Goal: Find specific page/section: Find specific page/section

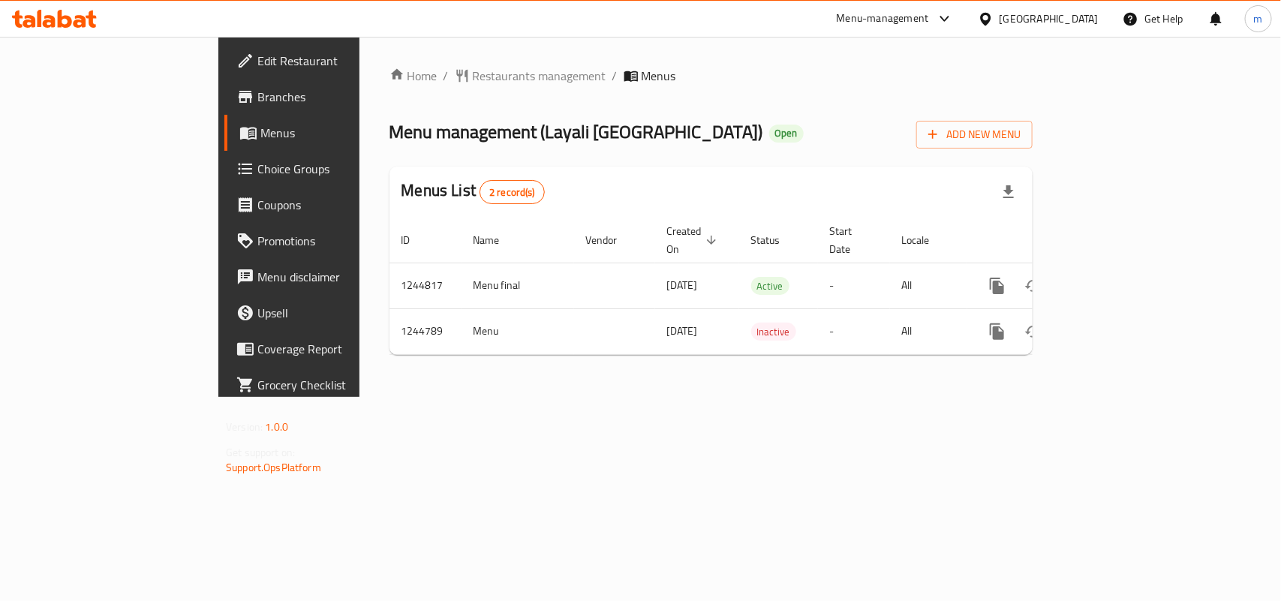
click at [994, 24] on icon at bounding box center [986, 19] width 16 height 16
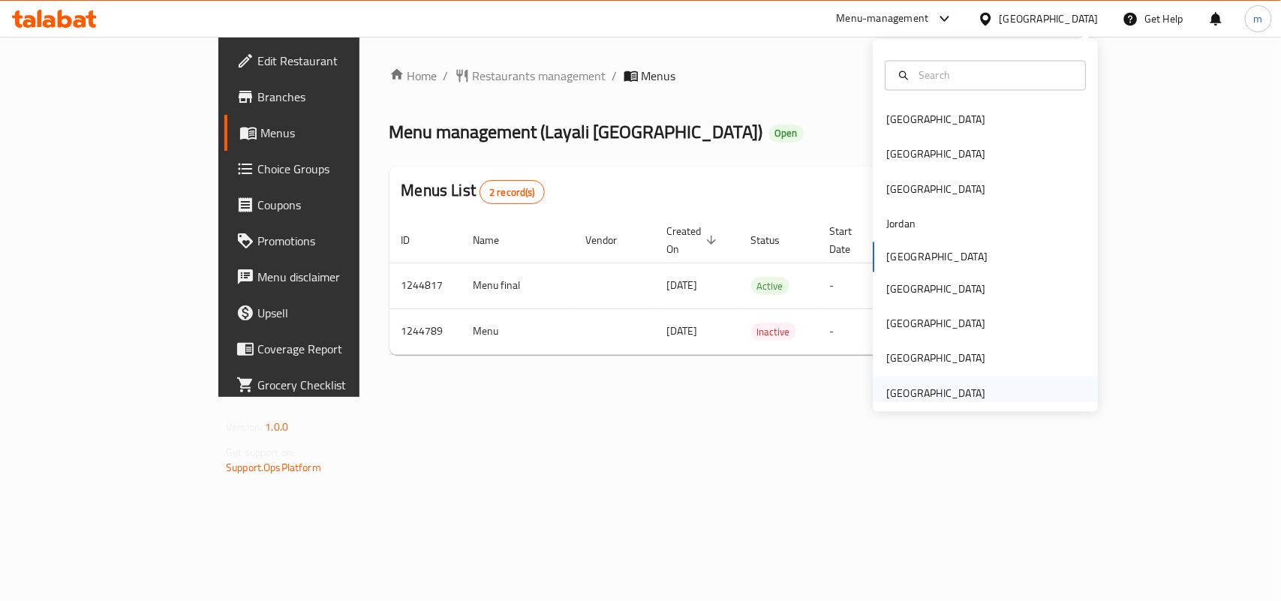
click at [905, 392] on div "[GEOGRAPHIC_DATA]" at bounding box center [935, 393] width 99 height 17
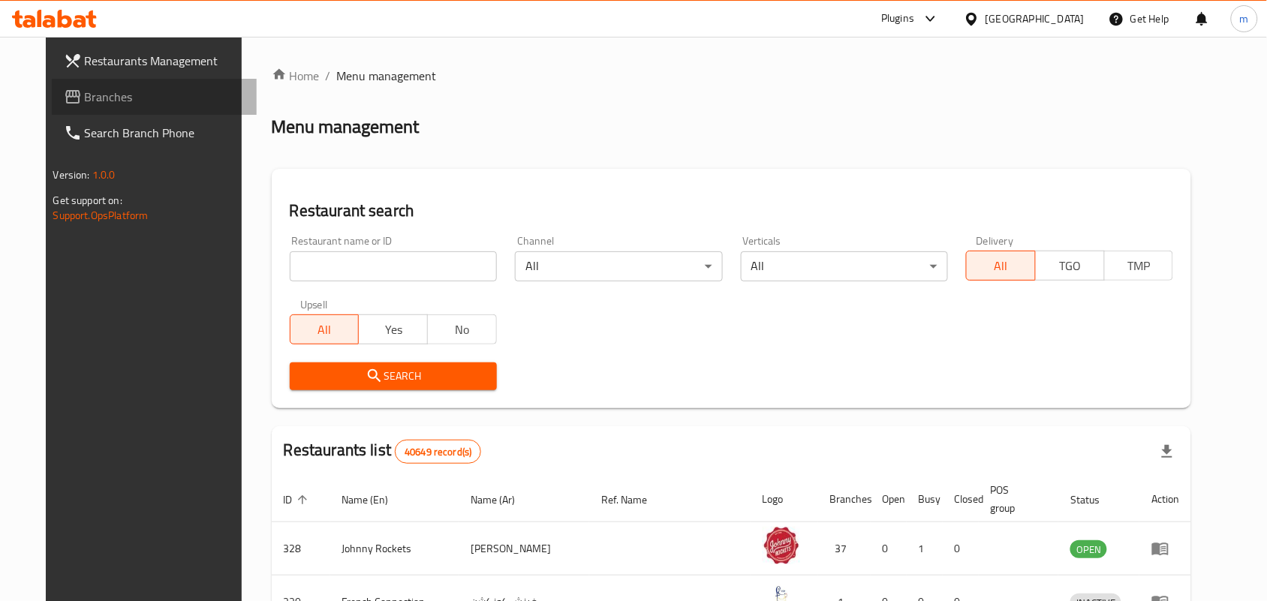
click at [85, 94] on span "Branches" at bounding box center [165, 97] width 161 height 18
